Goal: Check status: Check status

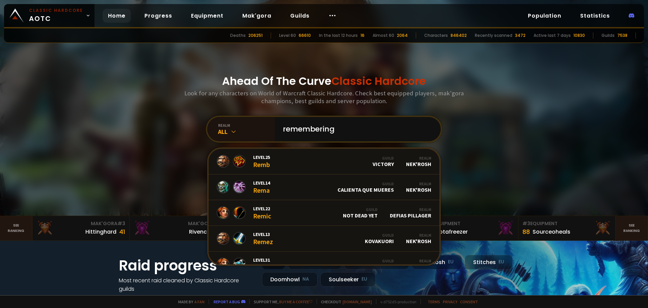
type input "rememberings"
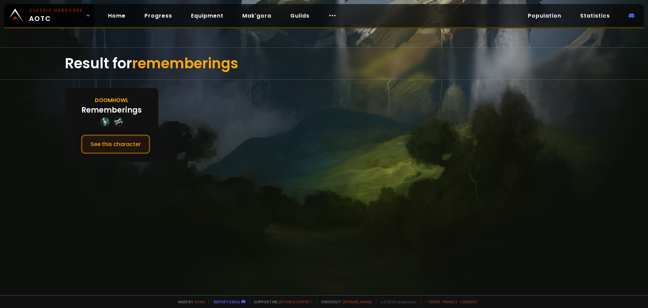
click at [123, 141] on button "See this character" at bounding box center [115, 143] width 69 height 19
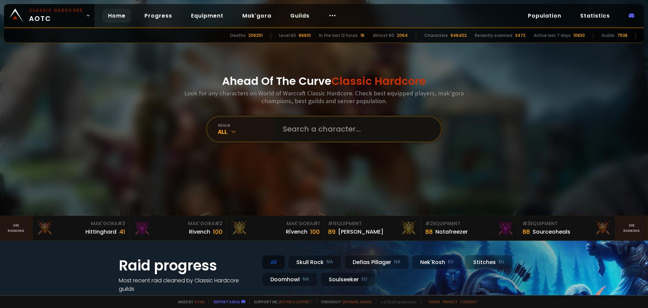
click at [302, 128] on input "text" at bounding box center [356, 129] width 154 height 24
type input "grandlethal"
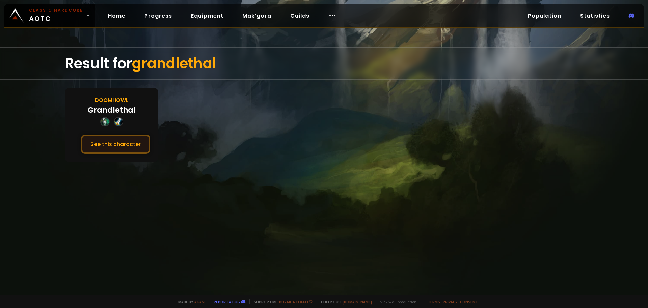
click at [100, 142] on button "See this character" at bounding box center [115, 143] width 69 height 19
